Goal: Find specific page/section: Find specific page/section

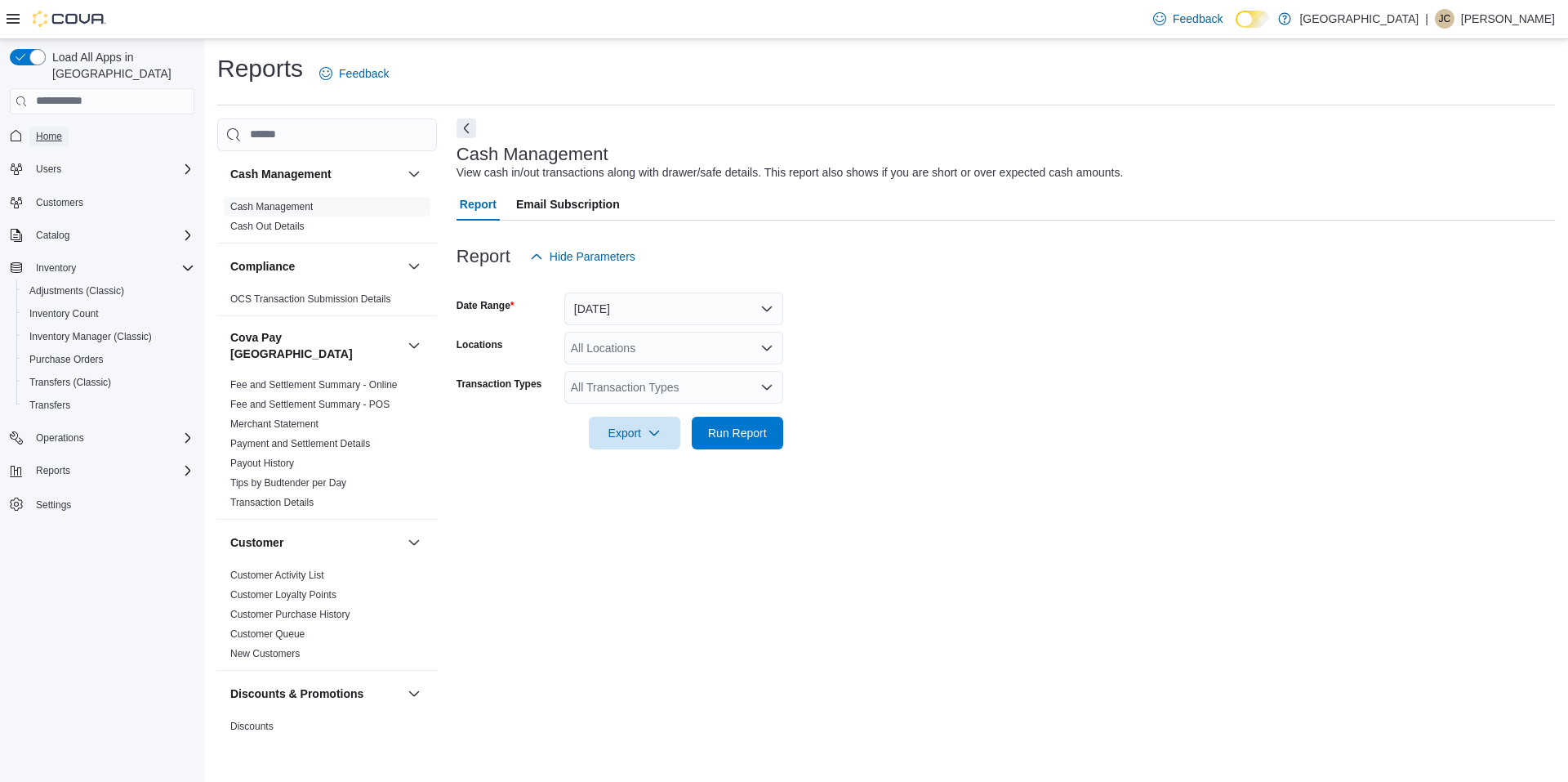
click at [55, 129] on span "Home" at bounding box center [48, 136] width 26 height 13
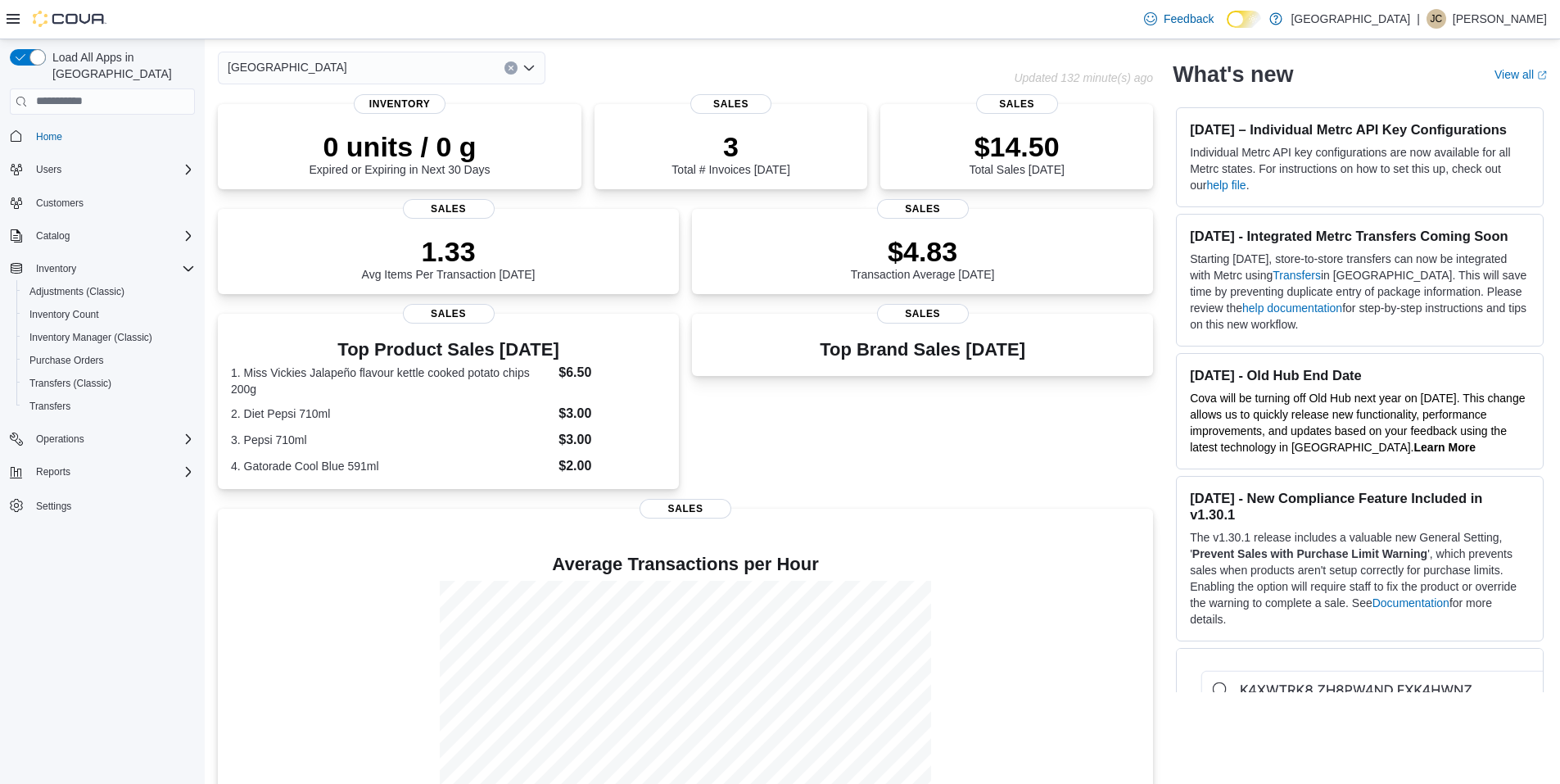
scroll to position [136, 0]
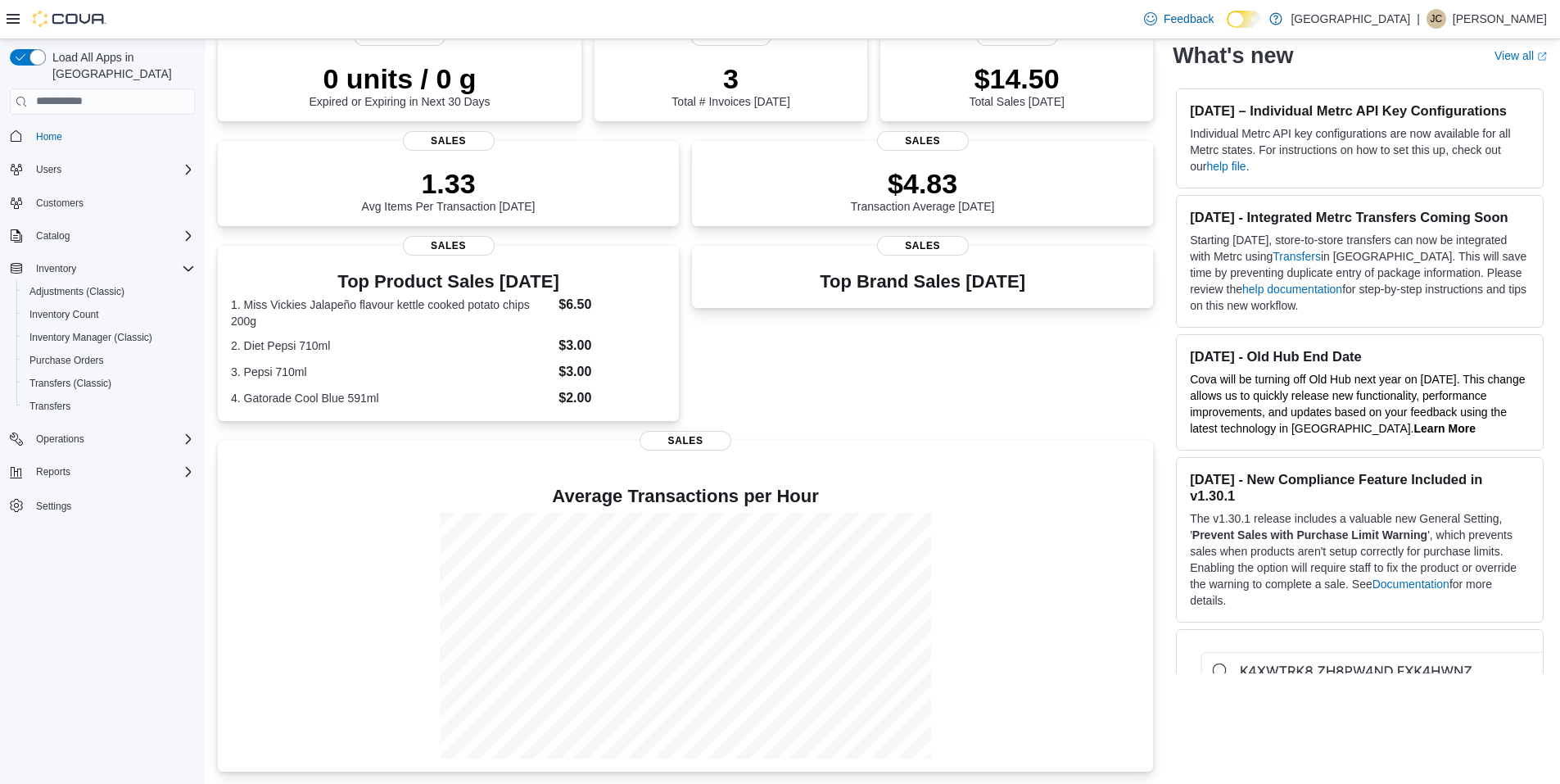
scroll to position [136, 0]
click at [63, 328] on span "Inventory Manager (Classic)" at bounding box center [90, 337] width 123 height 20
